Goal: Task Accomplishment & Management: Use online tool/utility

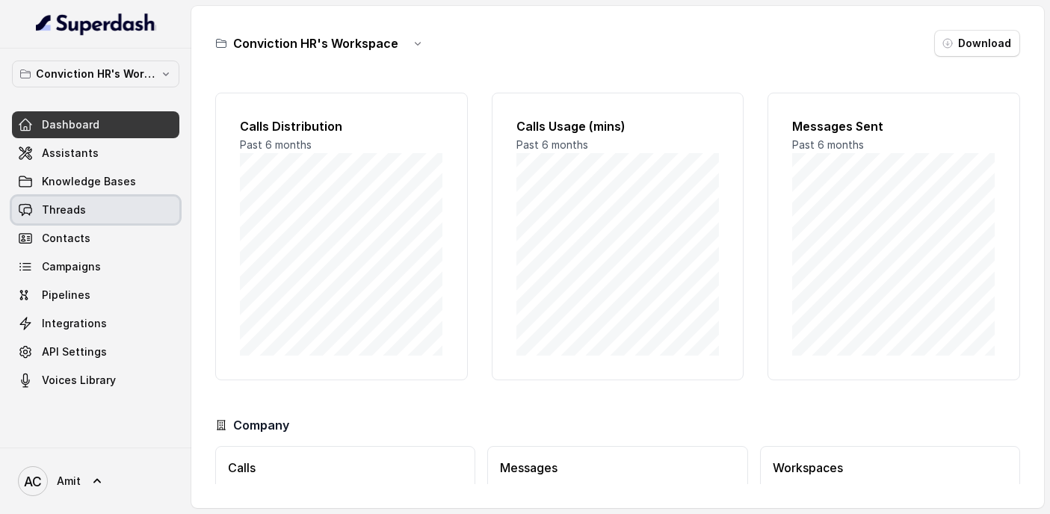
click at [56, 207] on span "Threads" at bounding box center [64, 210] width 44 height 15
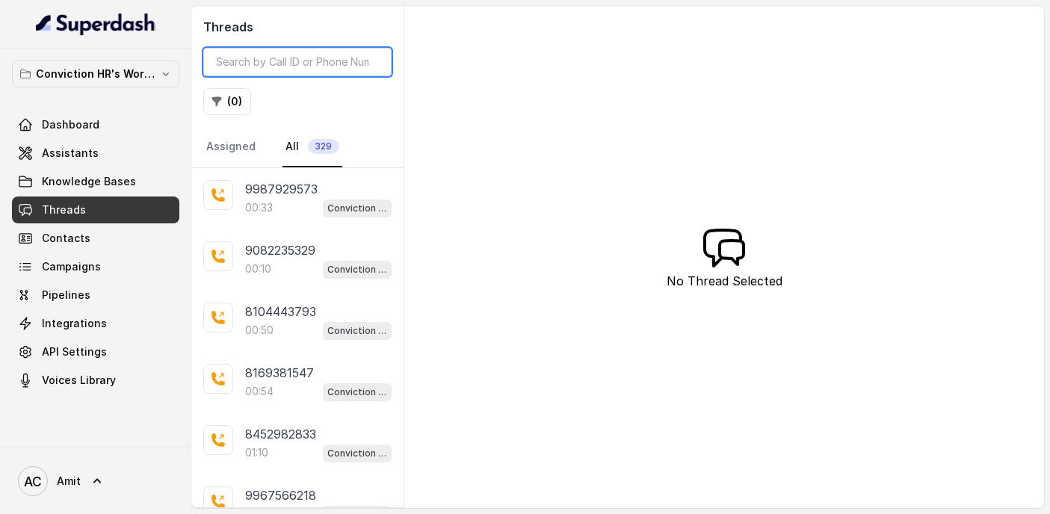
click at [286, 58] on input "search" at bounding box center [297, 62] width 188 height 28
paste input "9920669267"
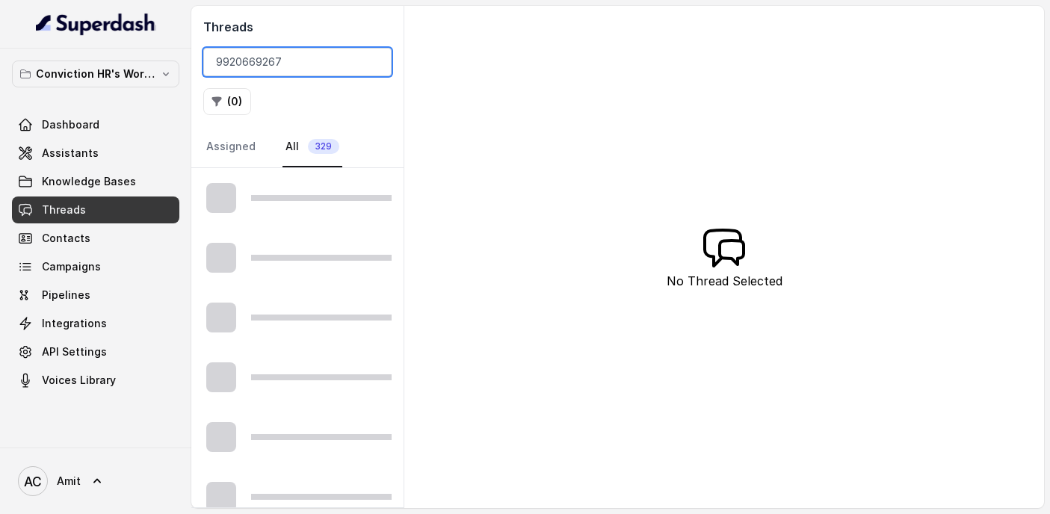
type input "9920669267"
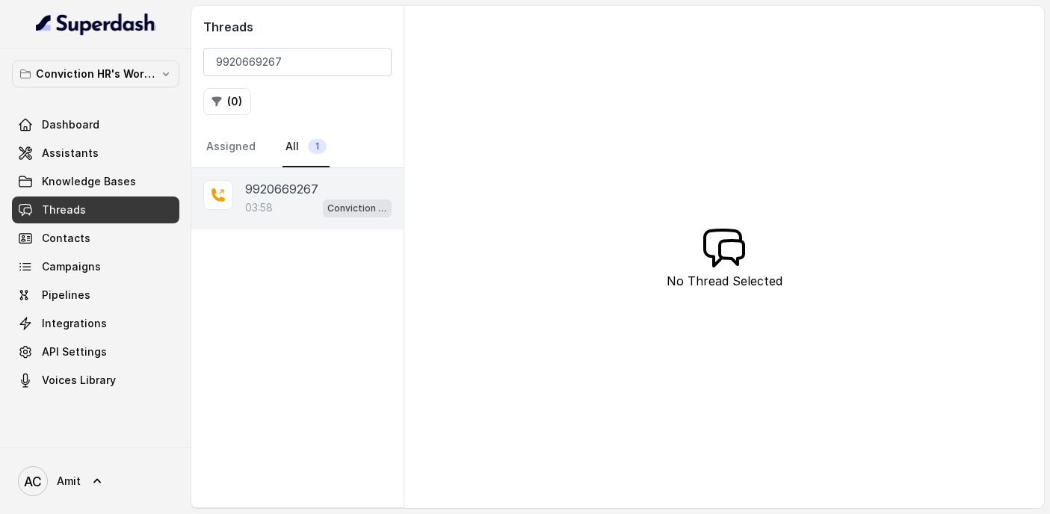
click at [279, 200] on div "03:58 Conviction HR Outbound Assistant" at bounding box center [318, 207] width 147 height 19
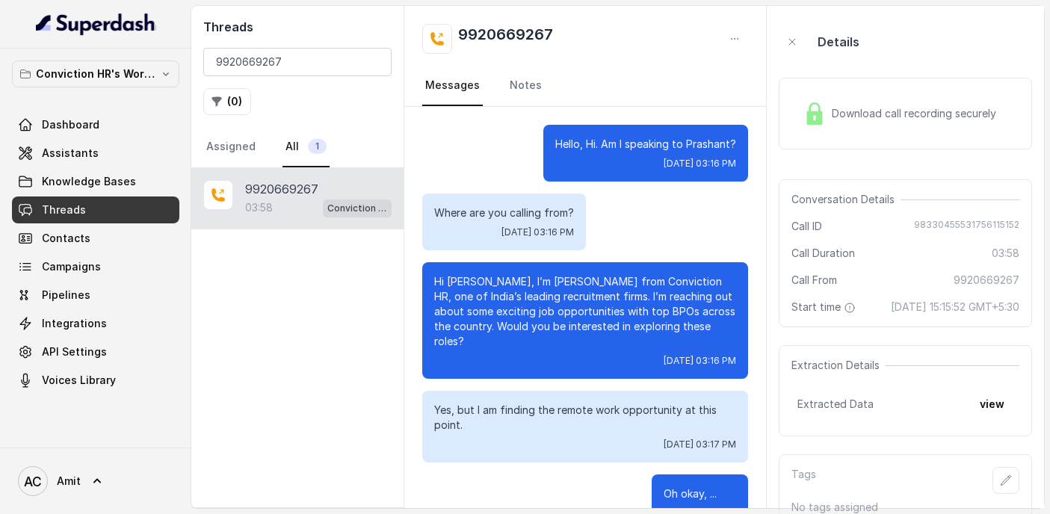
scroll to position [3408, 0]
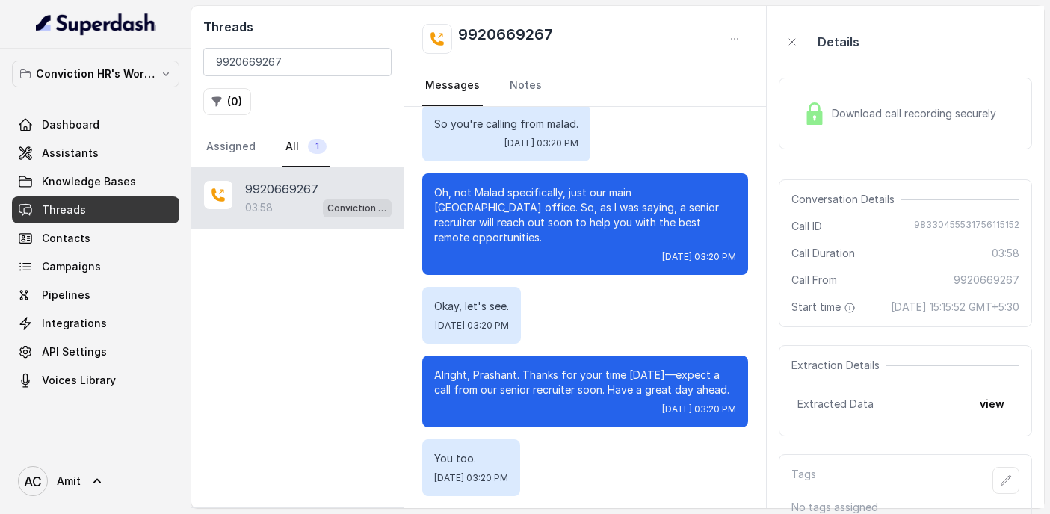
click at [830, 107] on div "Download call recording securely" at bounding box center [900, 113] width 205 height 34
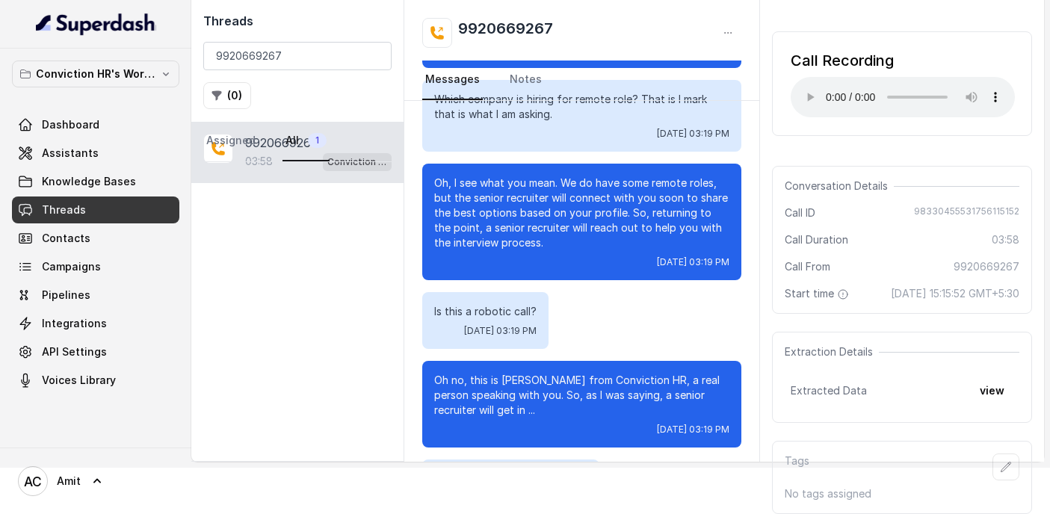
scroll to position [2447, 0]
